Goal: Transaction & Acquisition: Purchase product/service

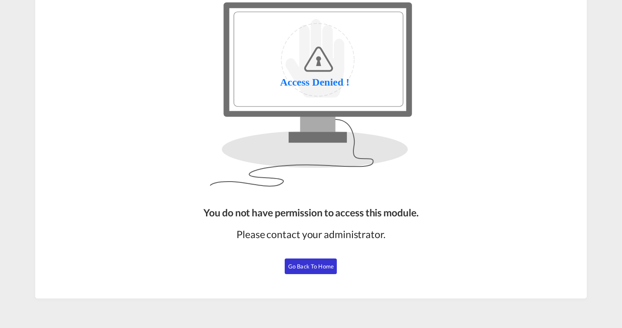
click at [305, 265] on span "Go Back to Home" at bounding box center [311, 266] width 46 height 7
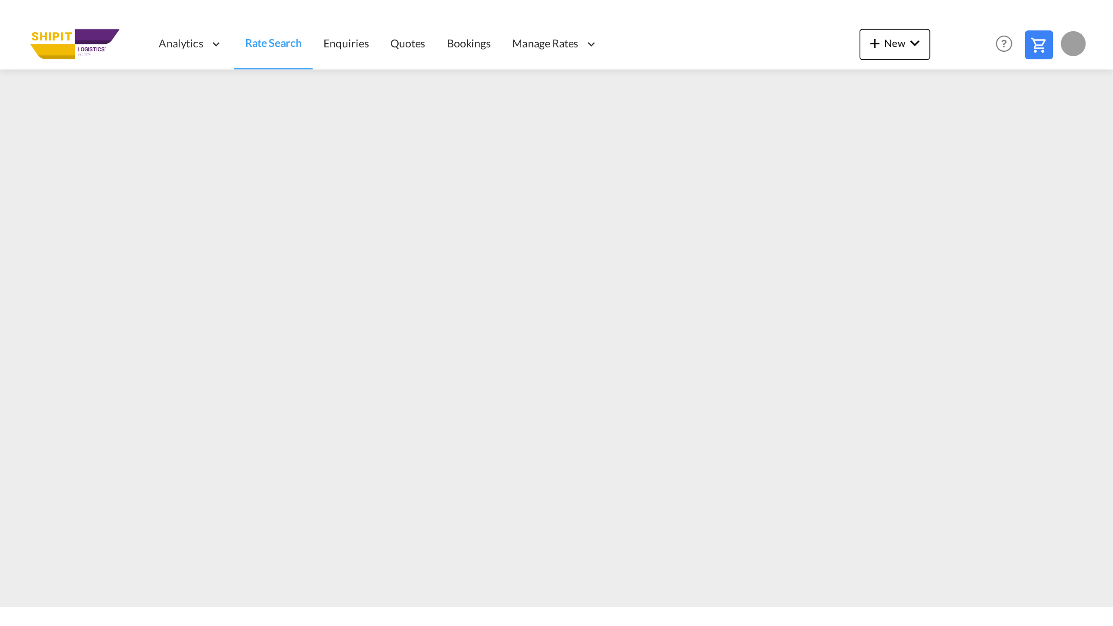
scroll to position [47, 0]
